Goal: Check status: Check status

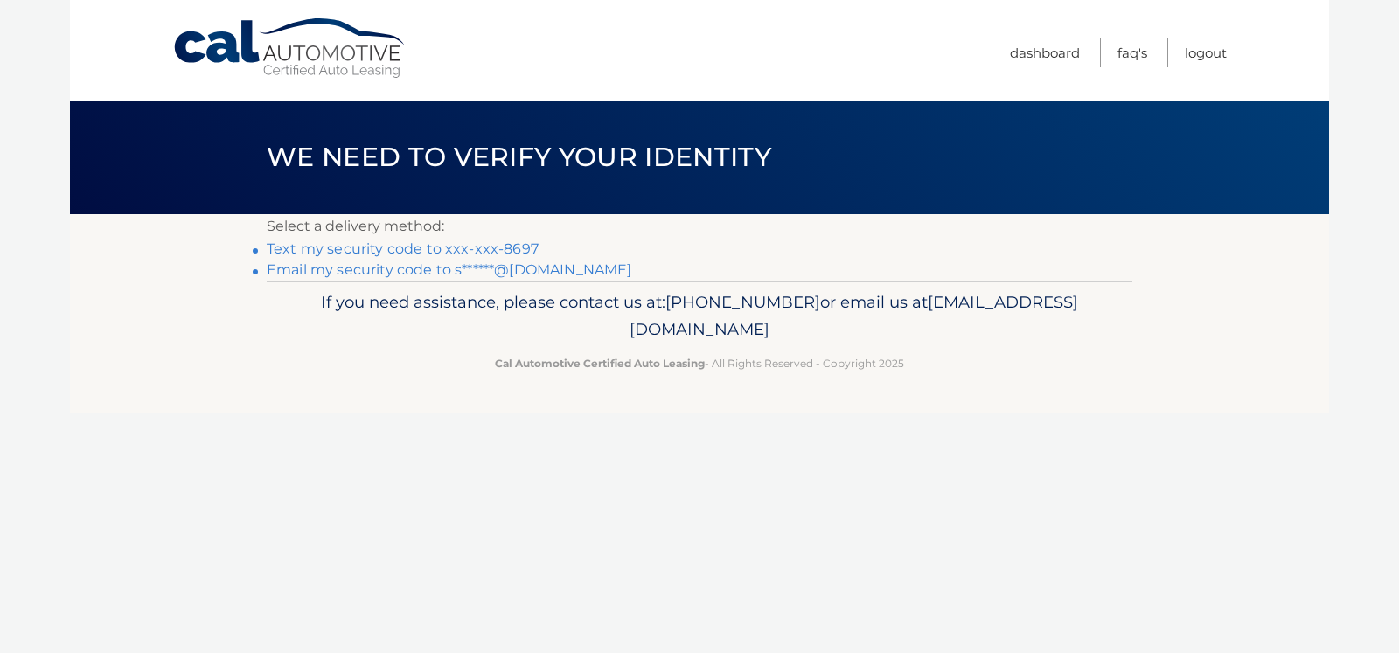
click at [514, 247] on link "Text my security code to xxx-xxx-8697" at bounding box center [403, 248] width 272 height 17
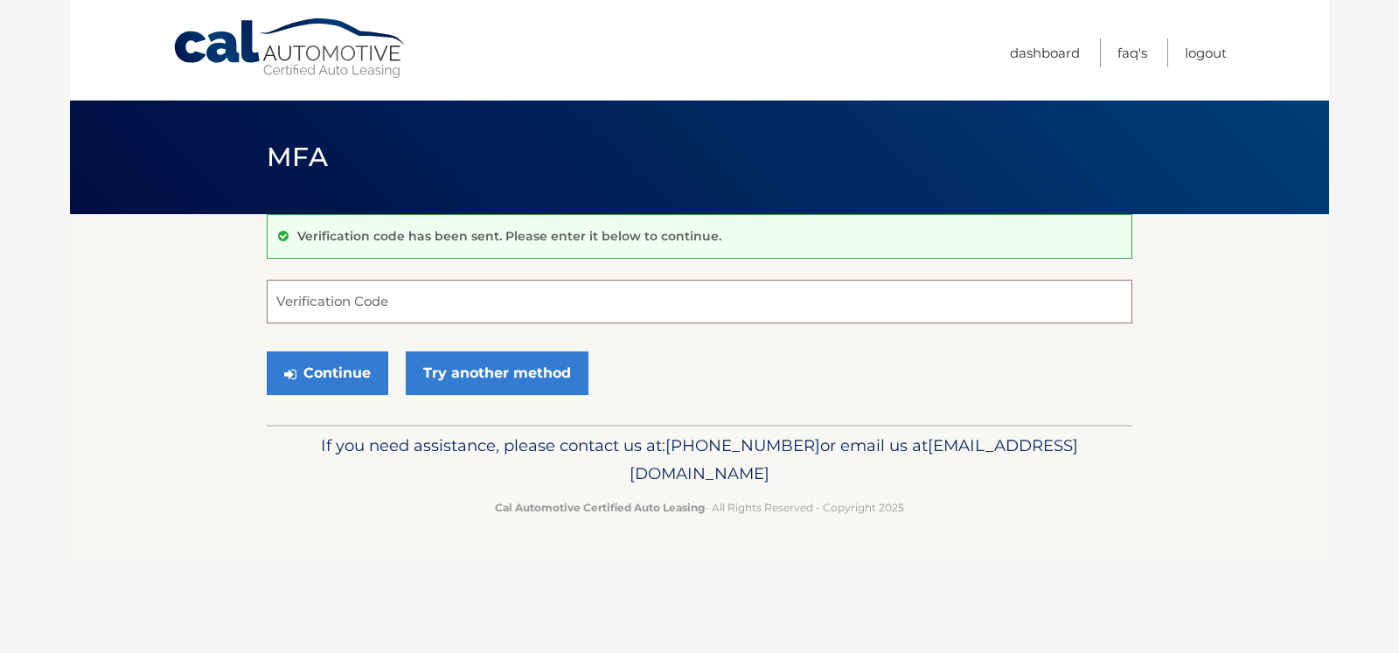
click at [474, 303] on input "Verification Code" at bounding box center [700, 302] width 866 height 44
type input "945118"
click at [341, 370] on button "Continue" at bounding box center [328, 373] width 122 height 44
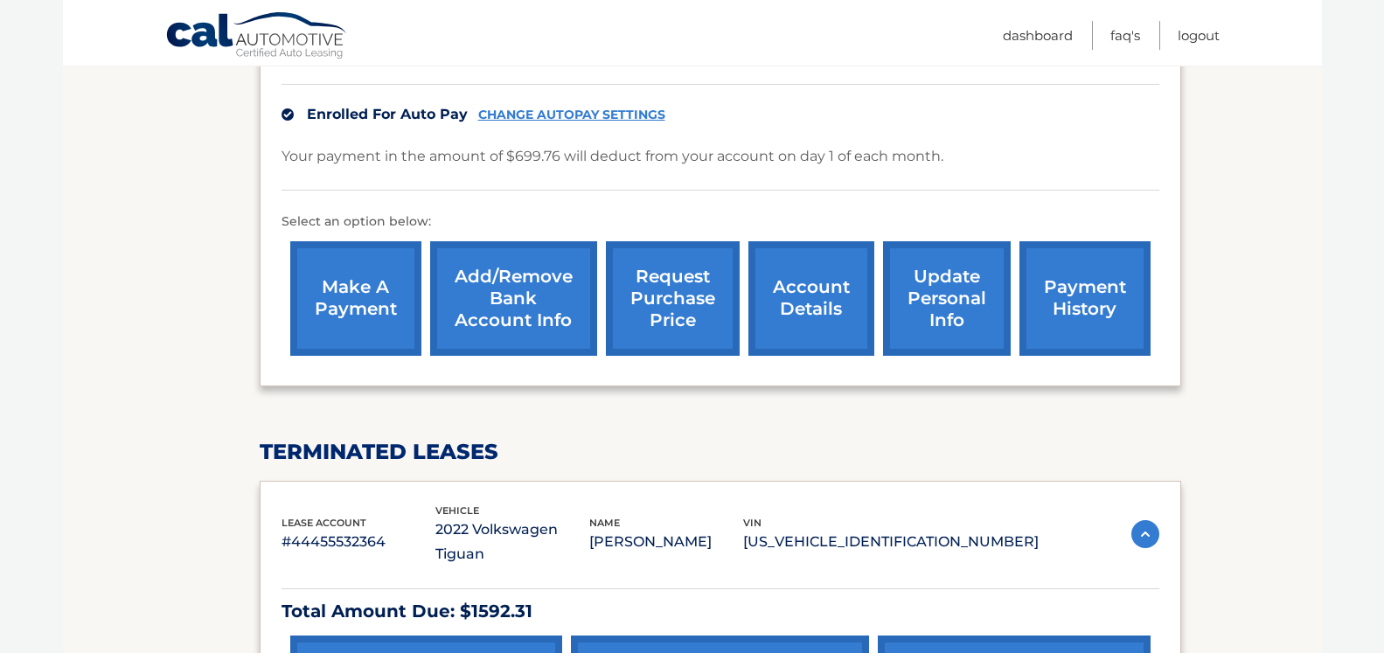
scroll to position [713, 0]
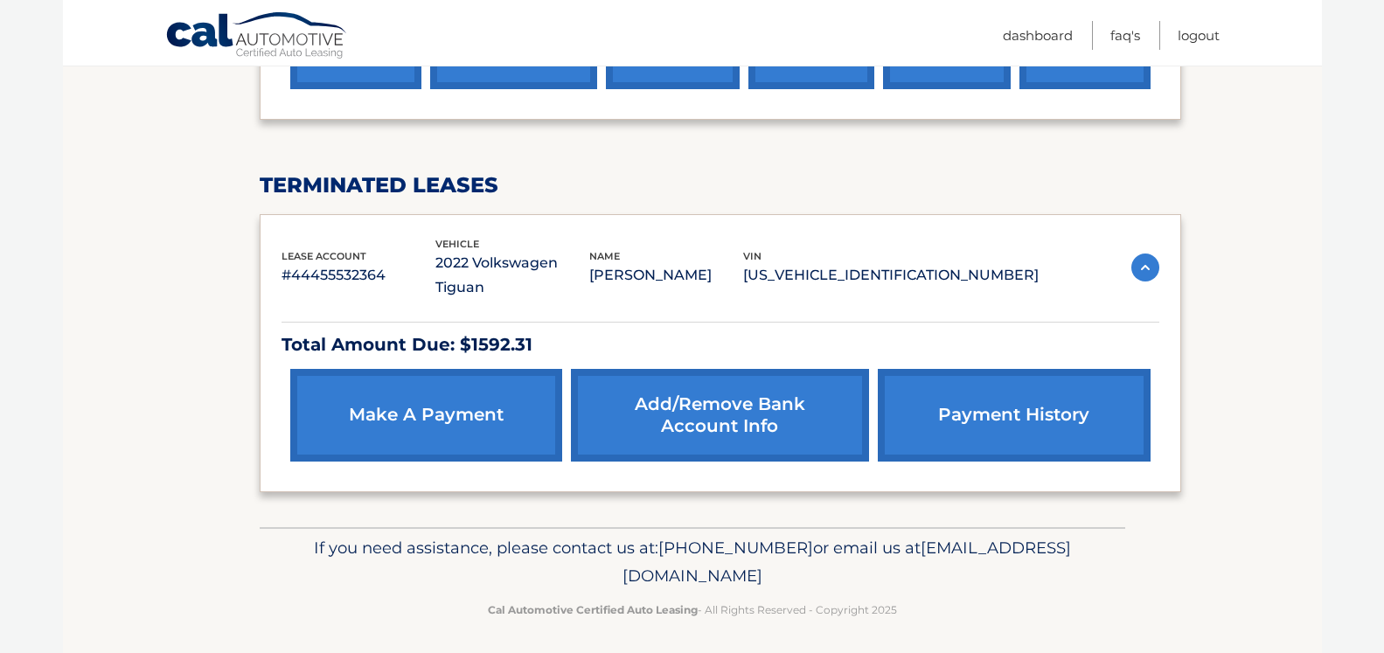
click at [970, 409] on link "payment history" at bounding box center [1014, 415] width 272 height 93
click at [989, 400] on link "payment history" at bounding box center [1014, 415] width 272 height 93
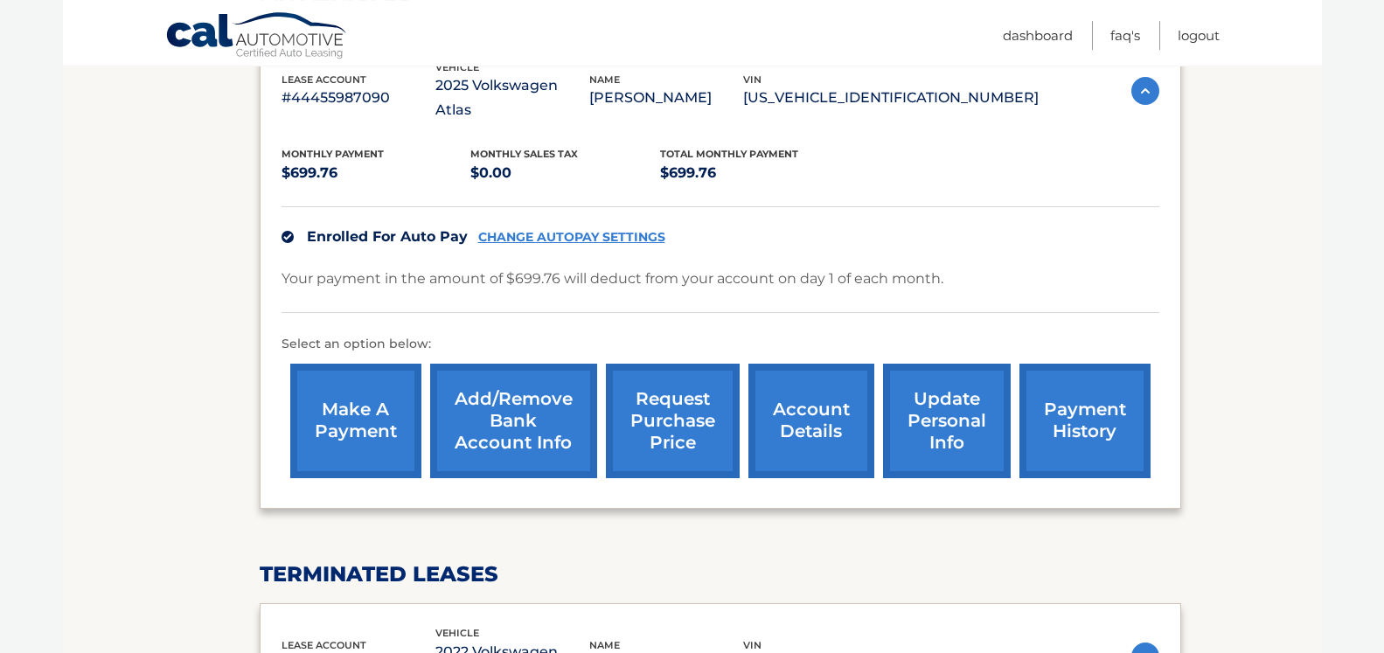
scroll to position [178, 0]
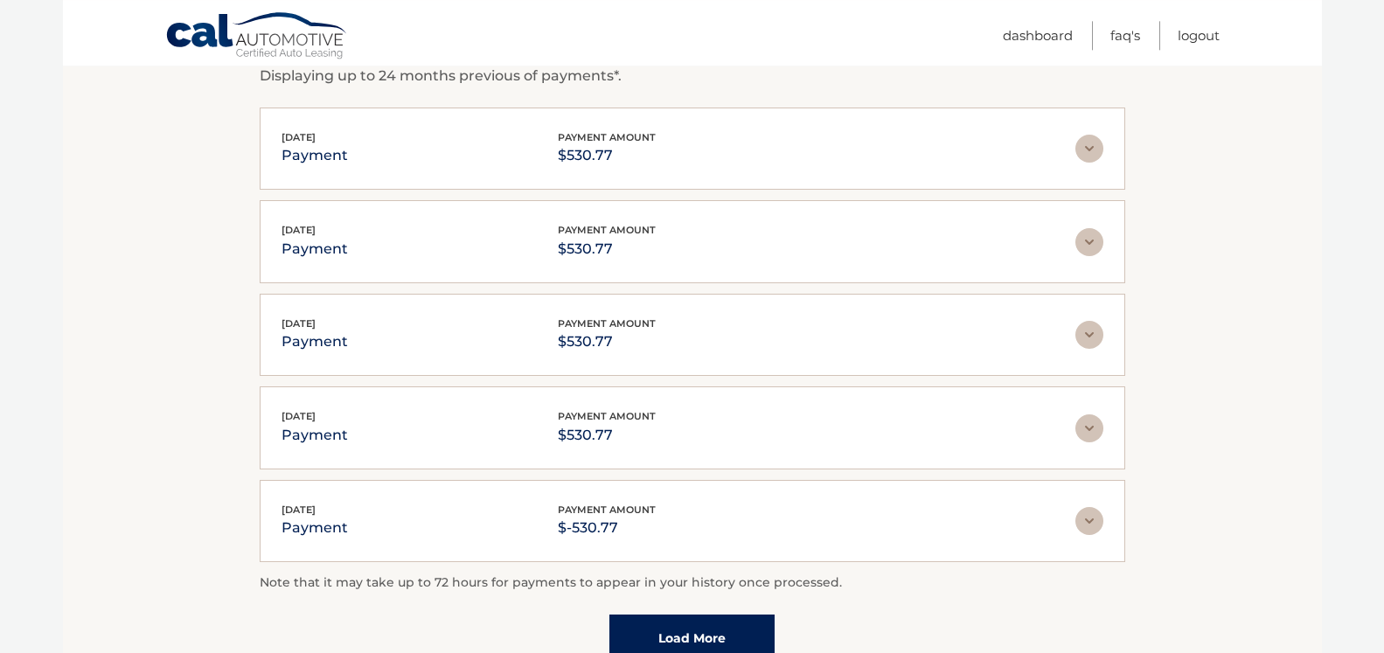
scroll to position [178, 0]
